Goal: Use online tool/utility: Utilize a website feature to perform a specific function

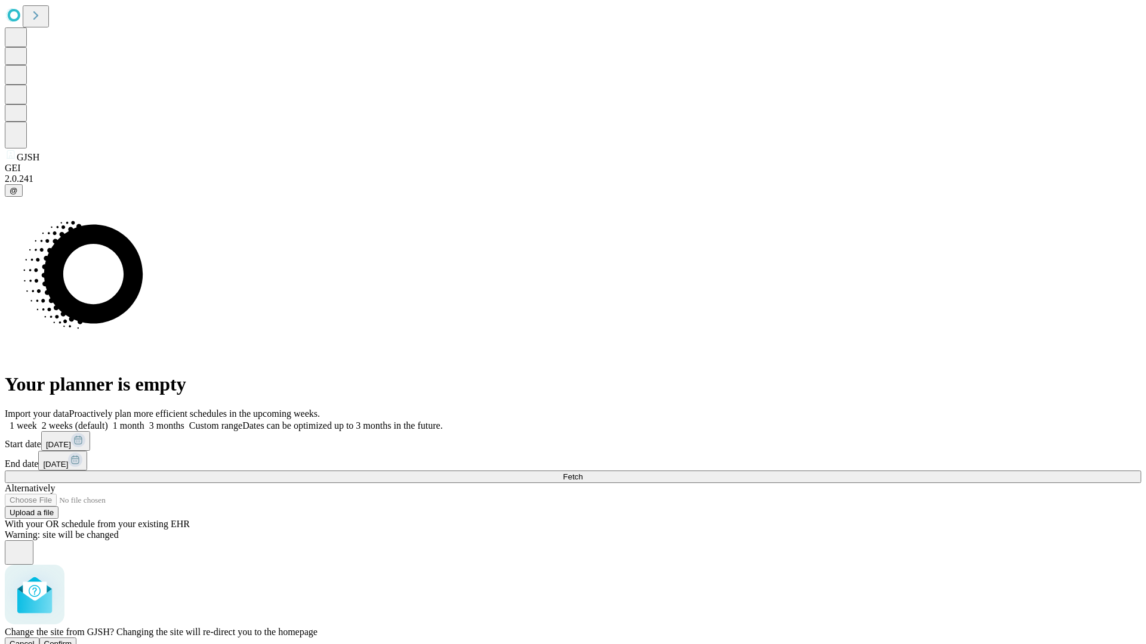
click at [72, 640] on span "Confirm" at bounding box center [58, 644] width 28 height 9
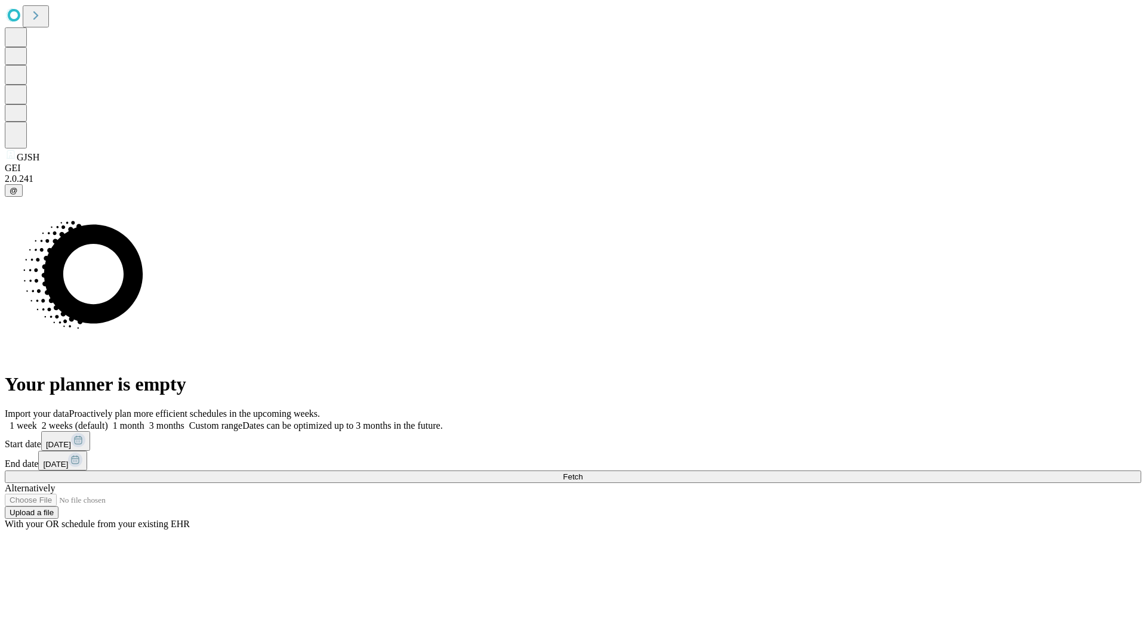
click at [37, 421] on label "1 week" at bounding box center [21, 426] width 32 height 10
click at [582, 473] on span "Fetch" at bounding box center [573, 477] width 20 height 9
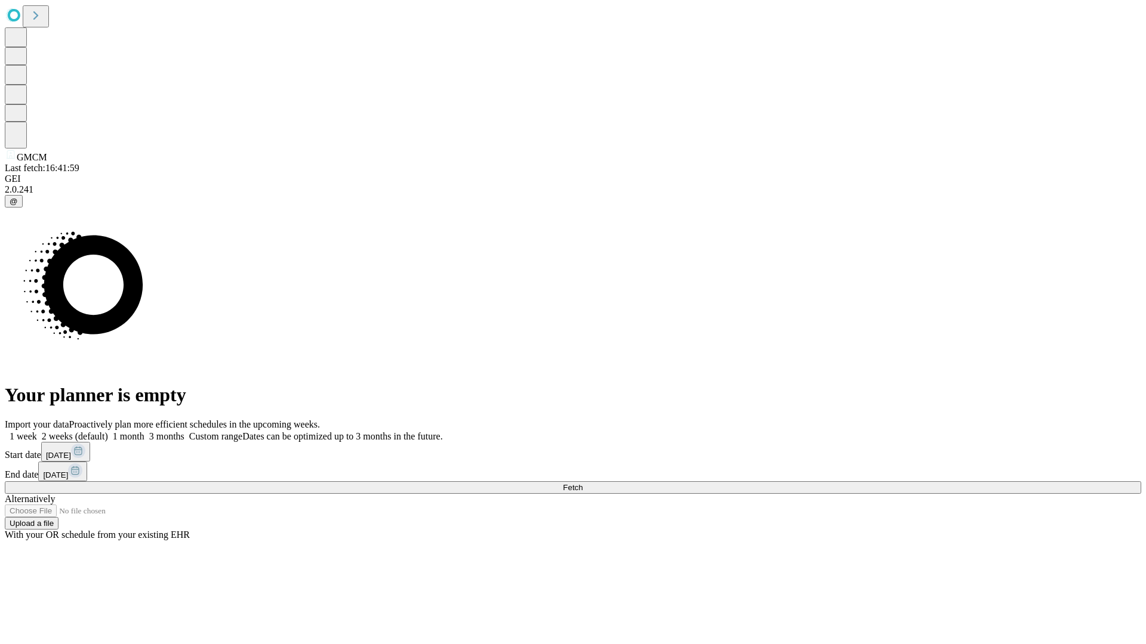
click at [37, 431] on label "1 week" at bounding box center [21, 436] width 32 height 10
click at [582, 483] on span "Fetch" at bounding box center [573, 487] width 20 height 9
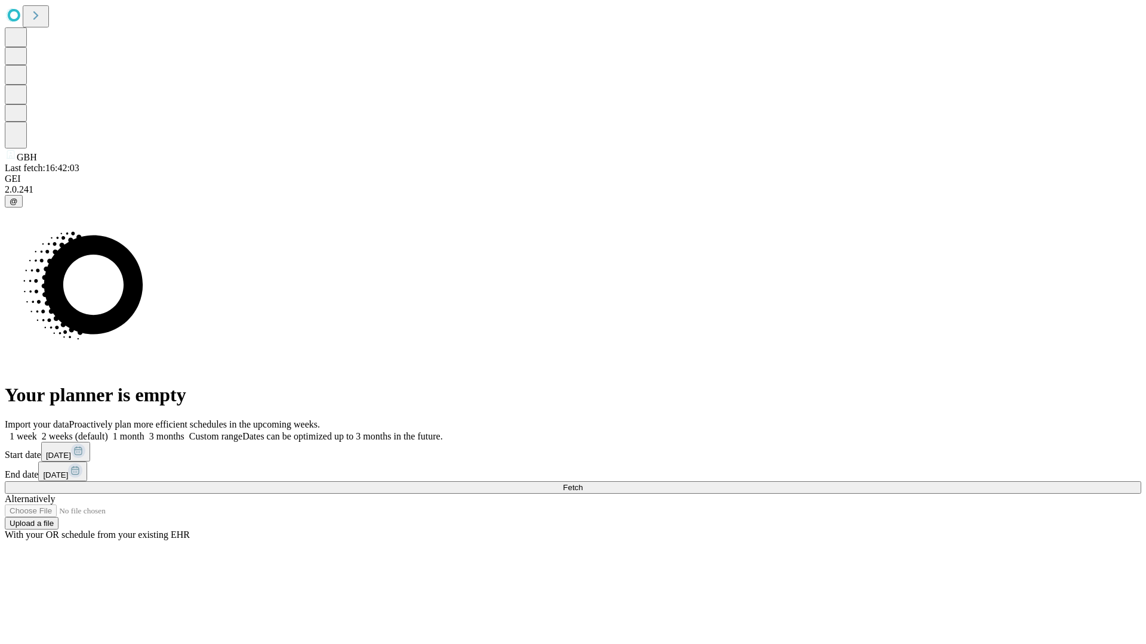
click at [37, 431] on label "1 week" at bounding box center [21, 436] width 32 height 10
click at [582, 483] on span "Fetch" at bounding box center [573, 487] width 20 height 9
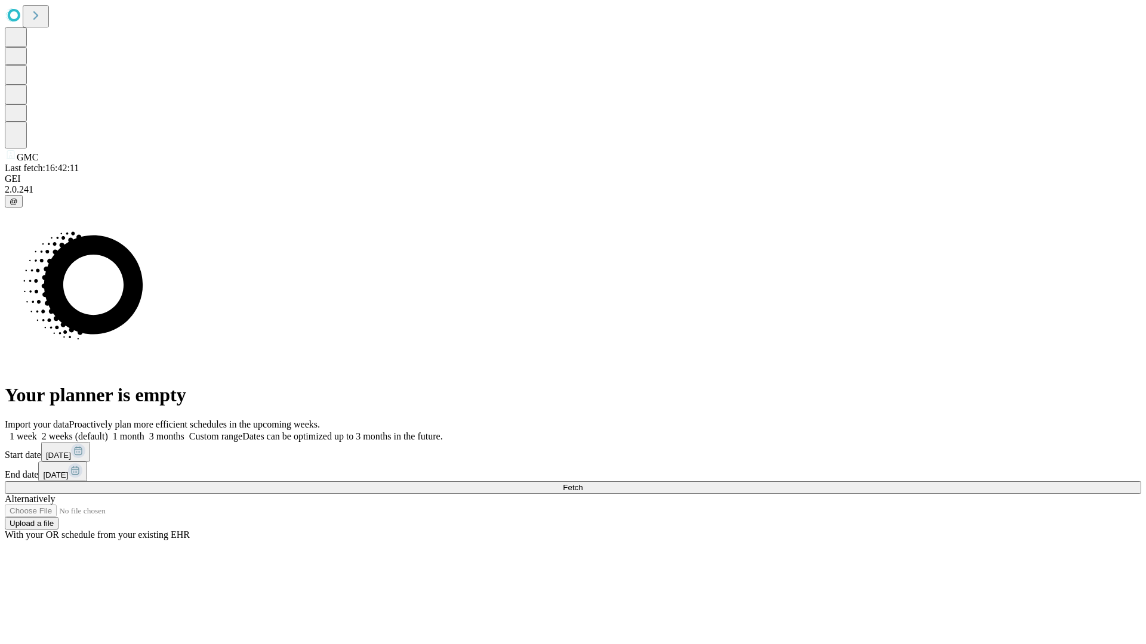
click at [582, 483] on span "Fetch" at bounding box center [573, 487] width 20 height 9
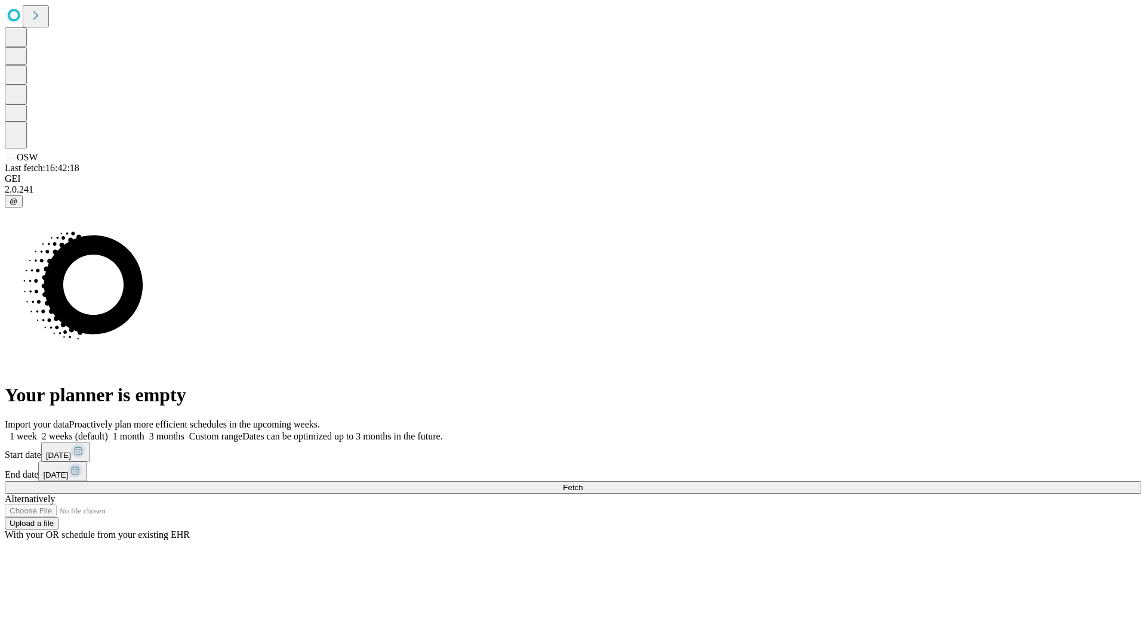
click at [37, 431] on label "1 week" at bounding box center [21, 436] width 32 height 10
click at [582, 483] on span "Fetch" at bounding box center [573, 487] width 20 height 9
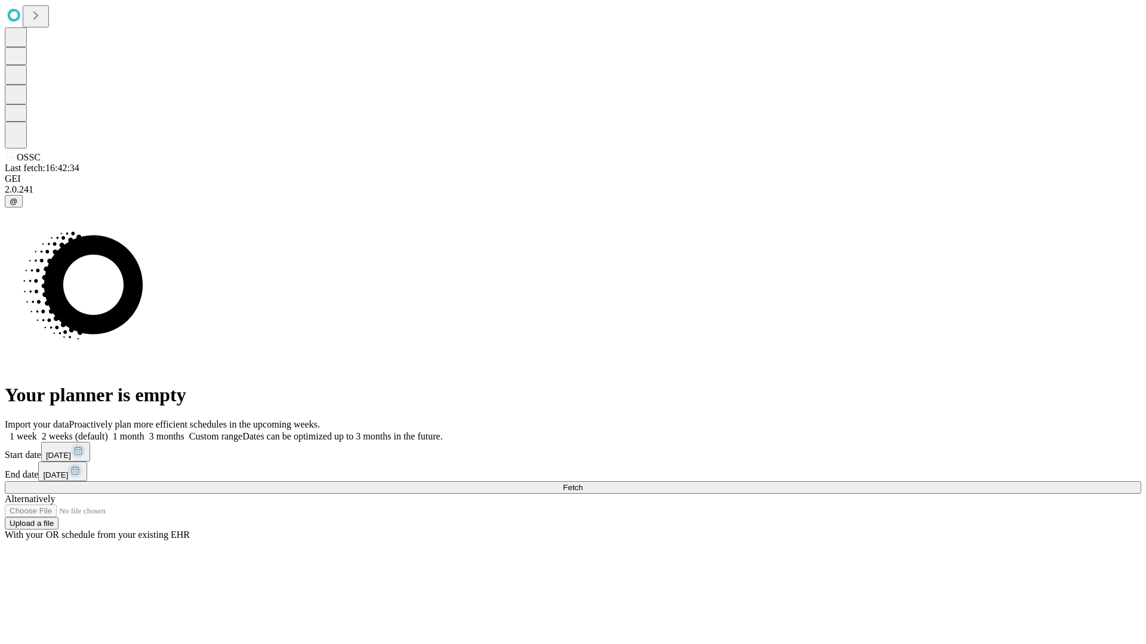
click at [37, 431] on label "1 week" at bounding box center [21, 436] width 32 height 10
click at [582, 483] on span "Fetch" at bounding box center [573, 487] width 20 height 9
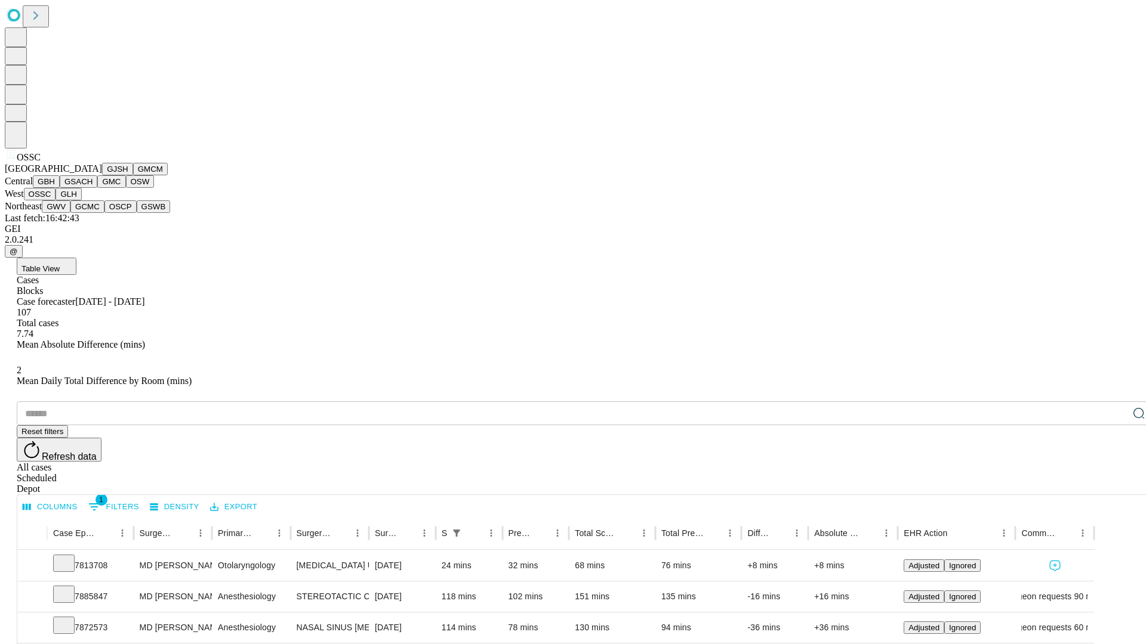
click at [81, 200] on button "GLH" at bounding box center [68, 194] width 26 height 13
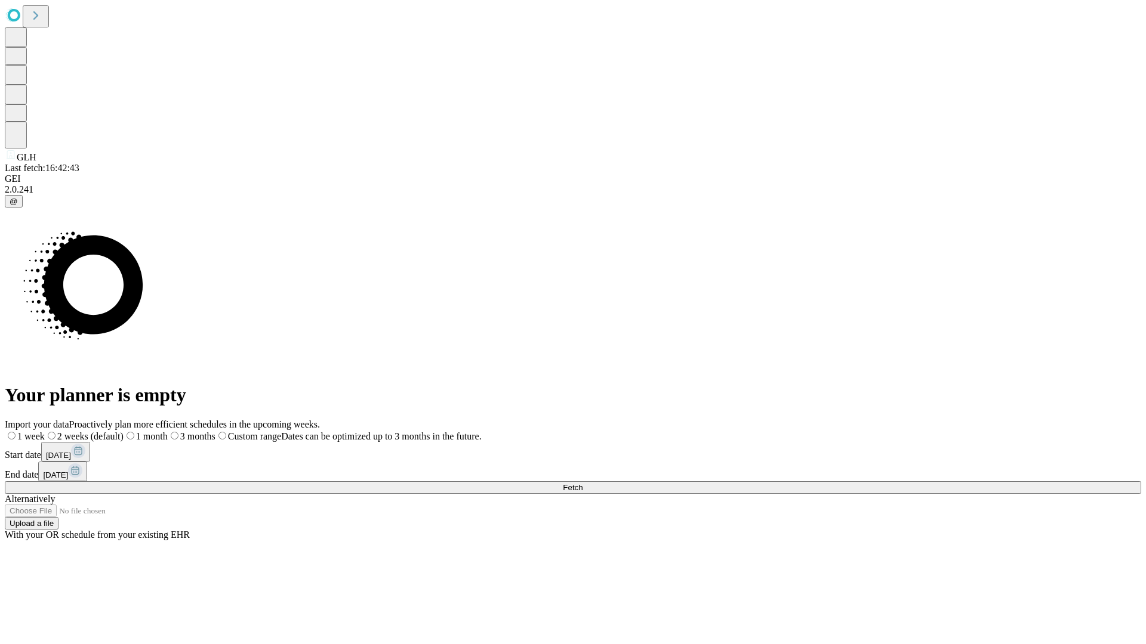
click at [45, 431] on label "1 week" at bounding box center [25, 436] width 40 height 10
click at [582, 483] on span "Fetch" at bounding box center [573, 487] width 20 height 9
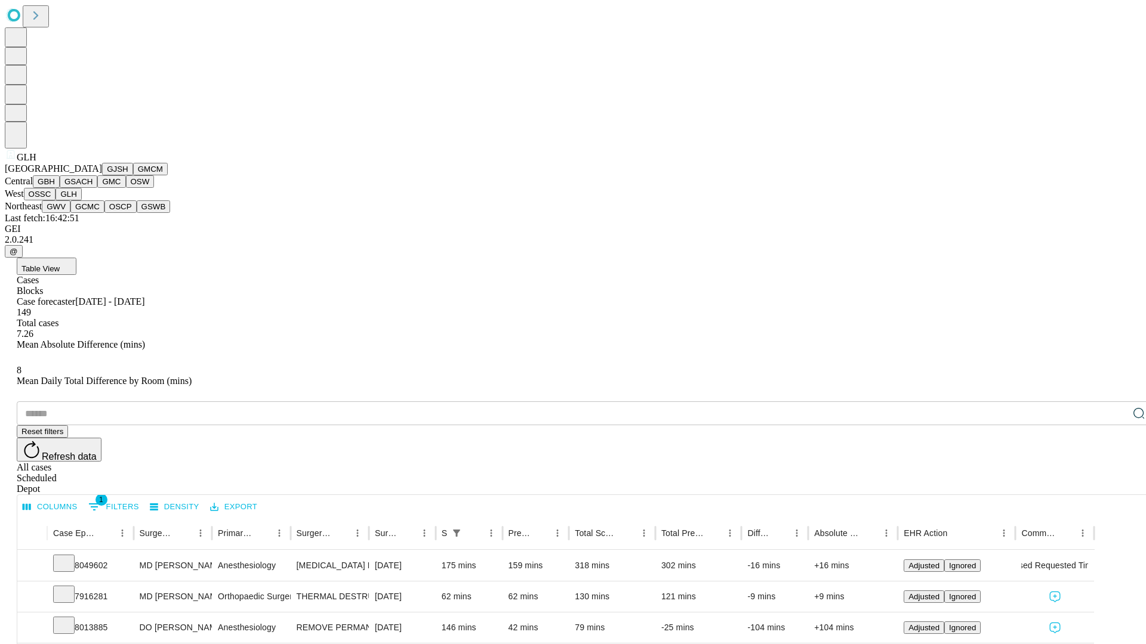
click at [70, 213] on button "GWV" at bounding box center [56, 206] width 29 height 13
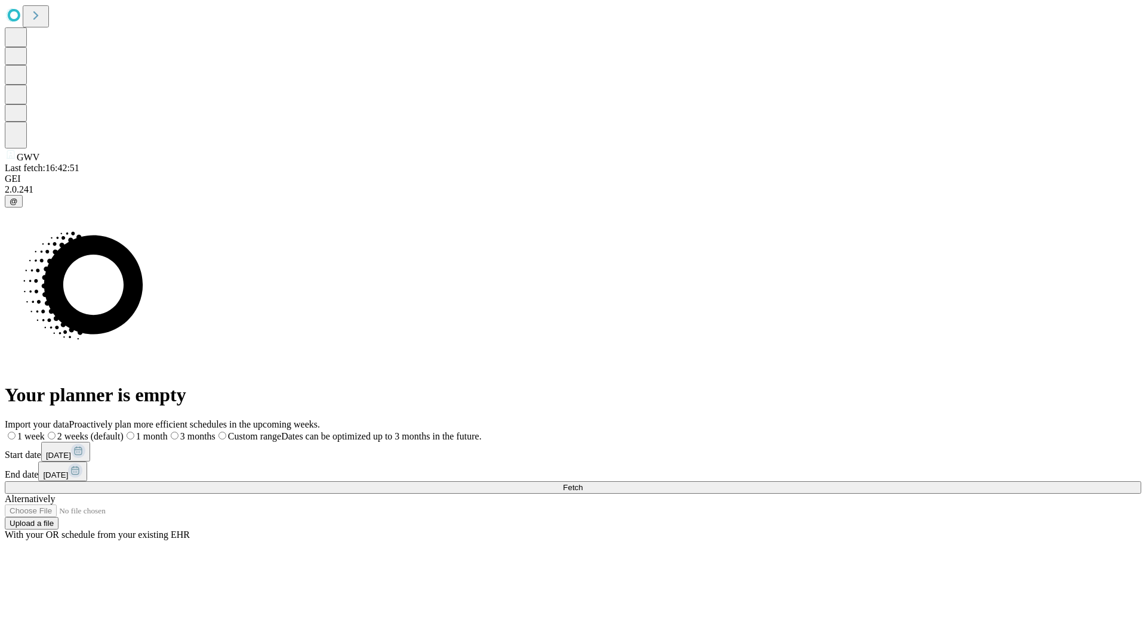
click at [45, 431] on label "1 week" at bounding box center [25, 436] width 40 height 10
click at [582, 483] on span "Fetch" at bounding box center [573, 487] width 20 height 9
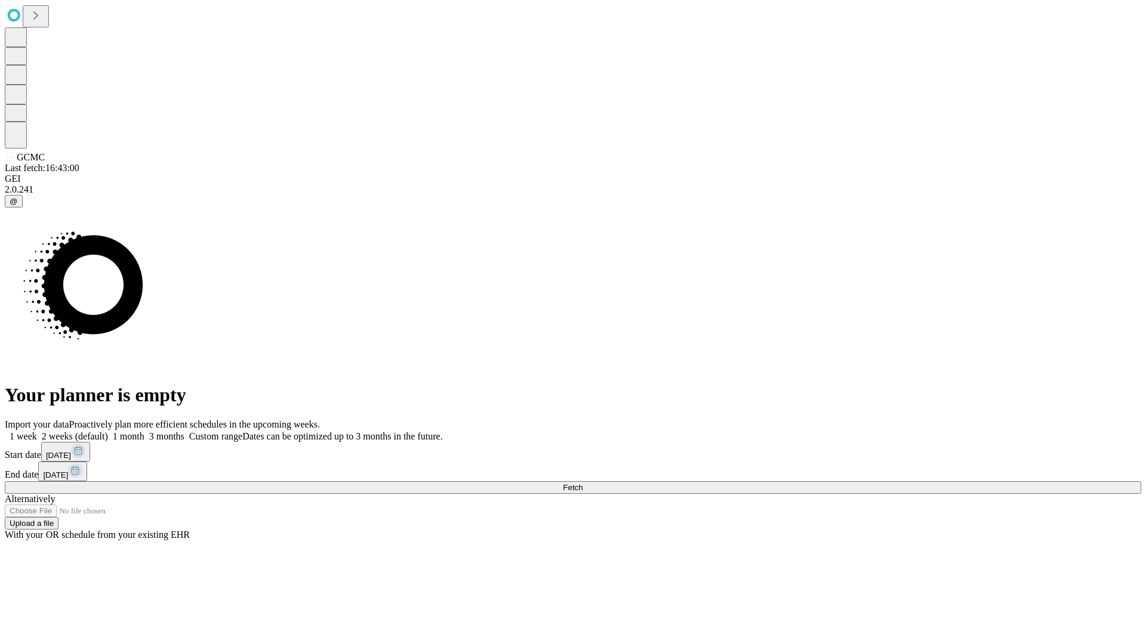
click at [582, 483] on span "Fetch" at bounding box center [573, 487] width 20 height 9
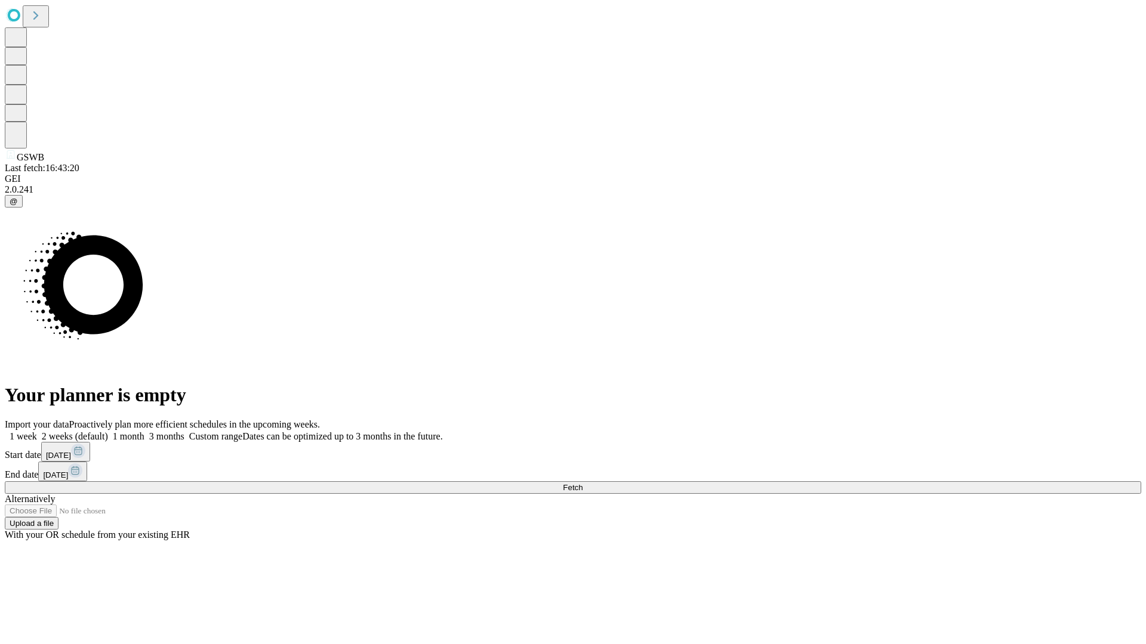
click at [37, 431] on label "1 week" at bounding box center [21, 436] width 32 height 10
click at [582, 483] on span "Fetch" at bounding box center [573, 487] width 20 height 9
